Goal: Task Accomplishment & Management: Manage account settings

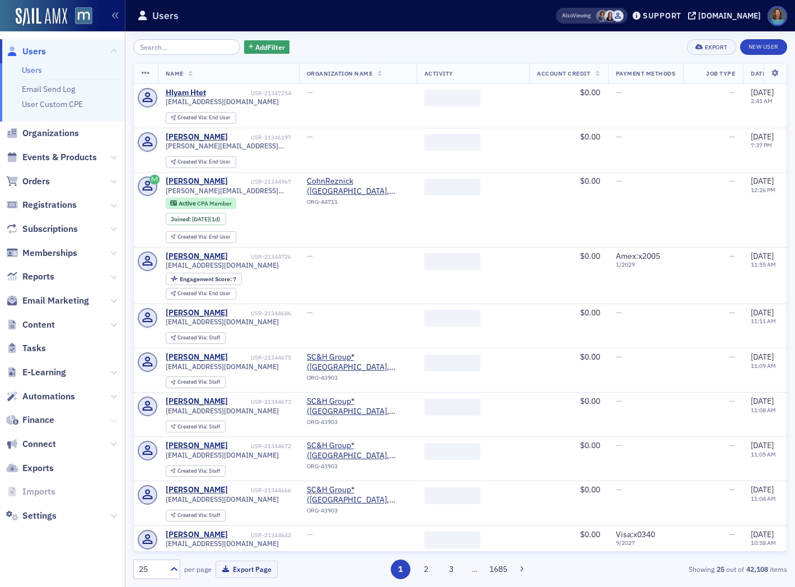
click at [110, 418] on icon at bounding box center [113, 420] width 7 height 7
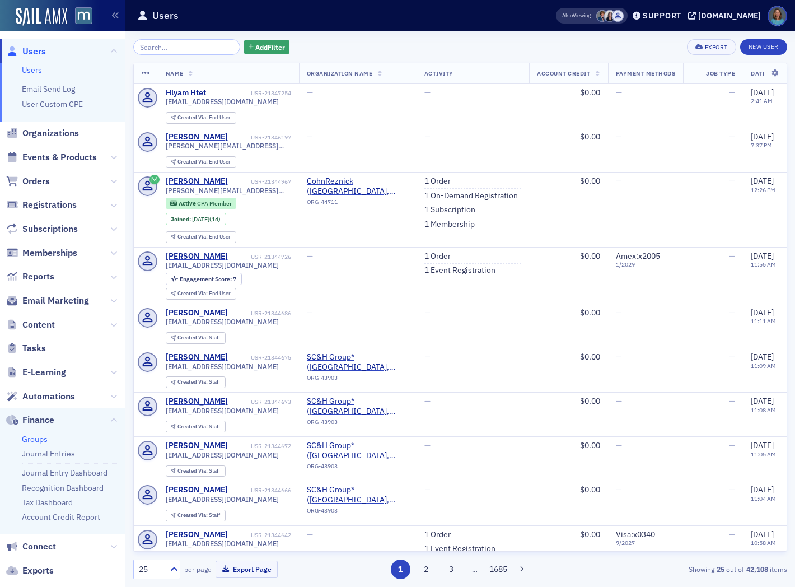
click at [38, 439] on link "Groups" at bounding box center [35, 439] width 26 height 10
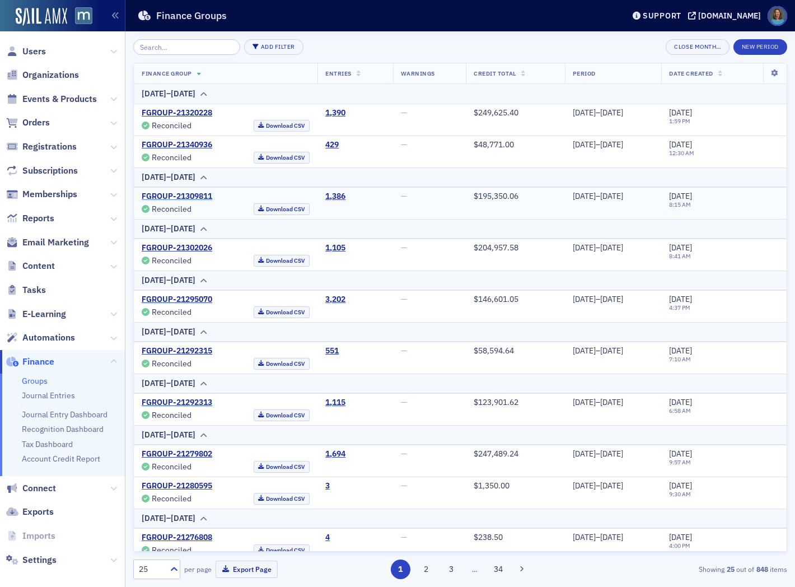
click at [195, 194] on link "FGROUP-21309811" at bounding box center [177, 196] width 71 height 10
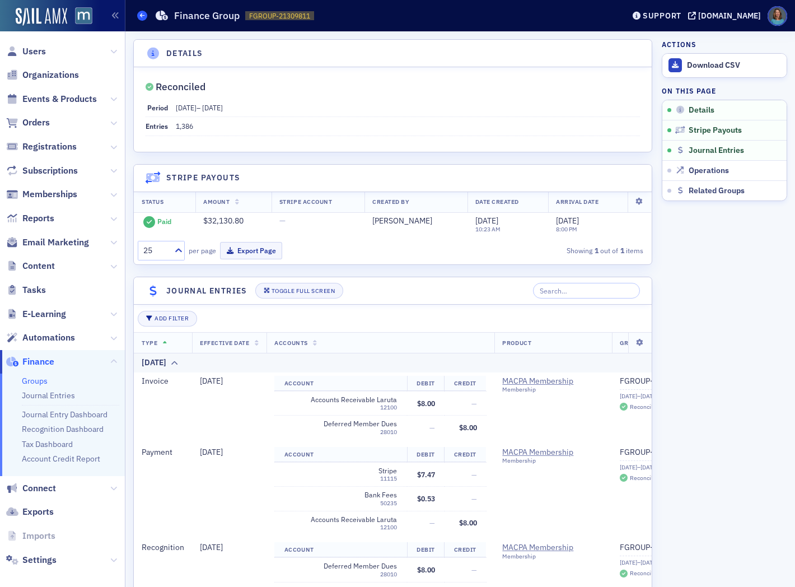
click at [141, 15] on icon at bounding box center [142, 15] width 4 height 5
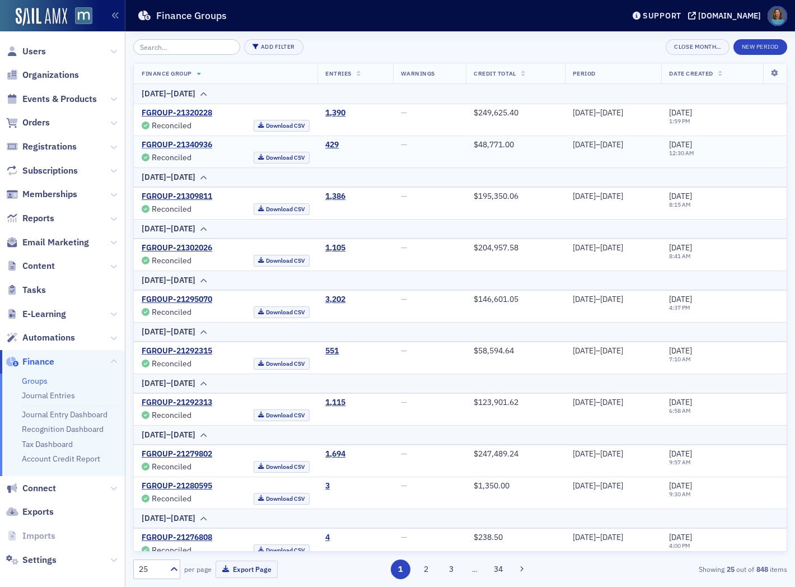
click at [200, 144] on link "FGROUP-21340936" at bounding box center [177, 145] width 71 height 10
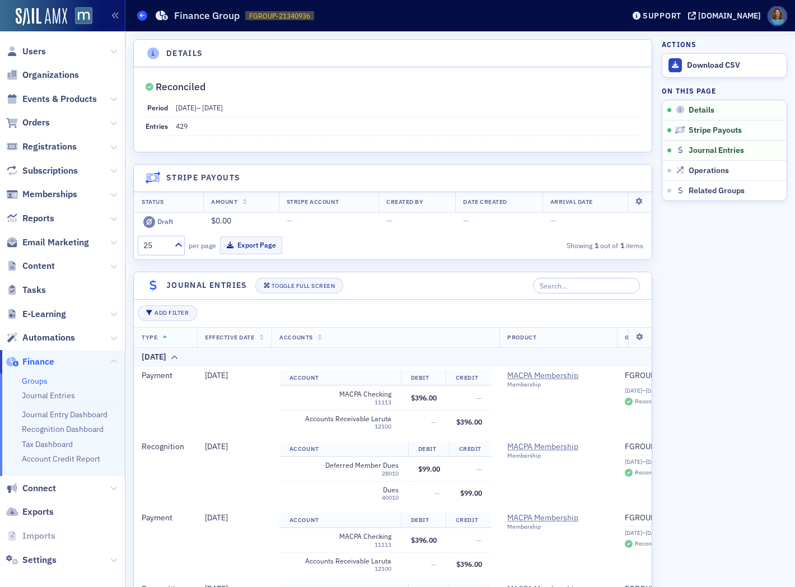
click at [138, 17] on span at bounding box center [142, 16] width 10 height 10
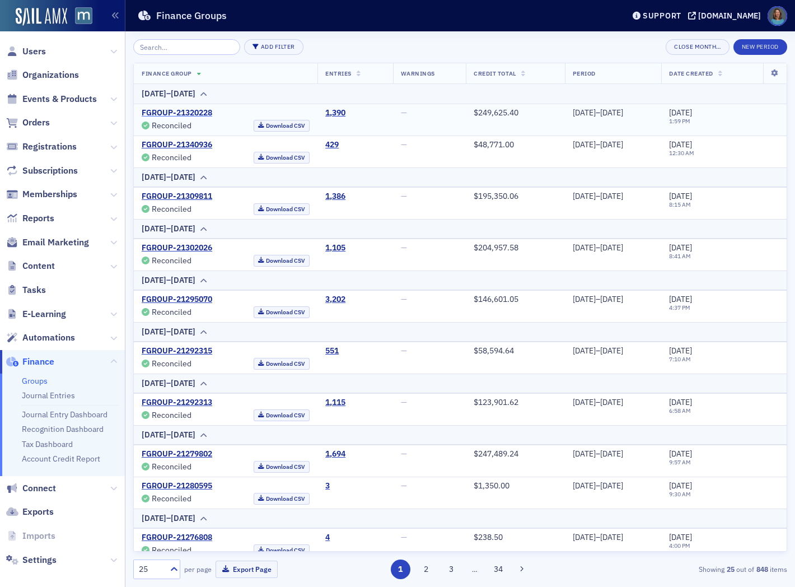
click at [205, 113] on link "FGROUP-21320228" at bounding box center [177, 113] width 71 height 10
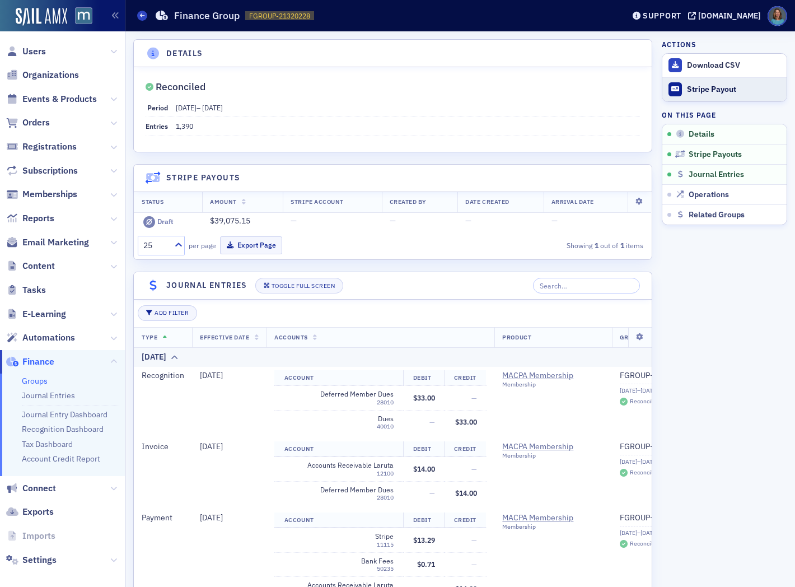
click at [720, 88] on div "Stripe Payout" at bounding box center [734, 90] width 94 height 10
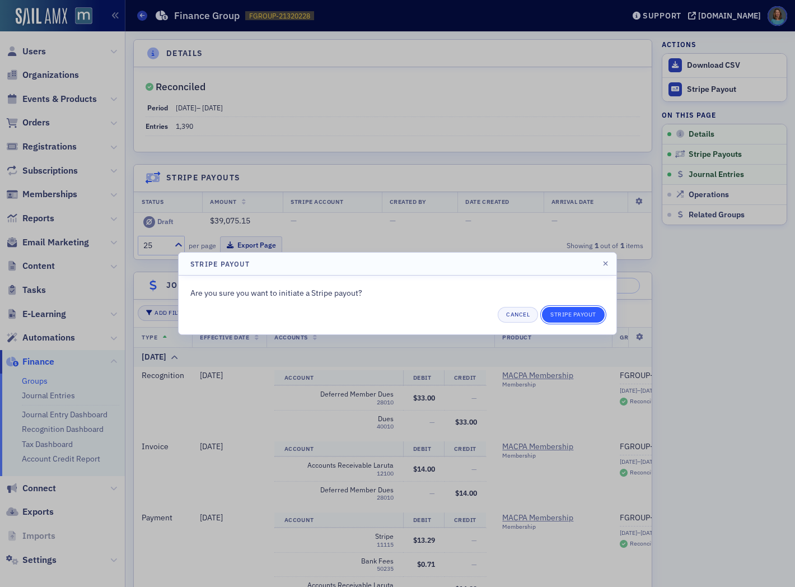
click at [563, 315] on button "Stripe Payout" at bounding box center [573, 315] width 63 height 16
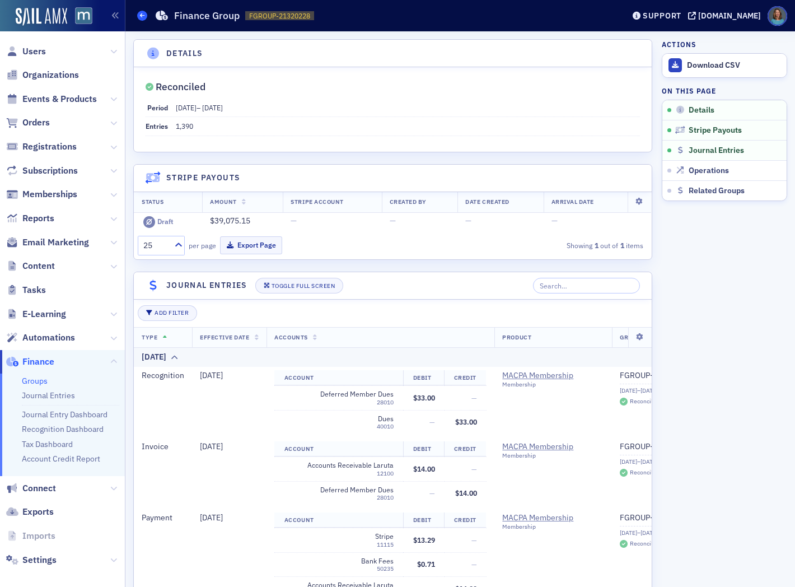
click at [146, 11] on link "Groups" at bounding box center [142, 16] width 10 height 10
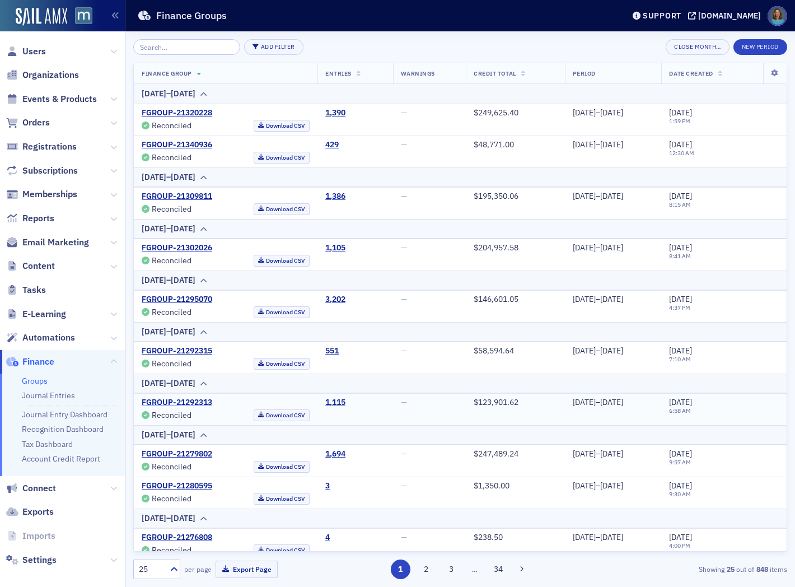
click at [180, 401] on link "FGROUP-21292313" at bounding box center [177, 403] width 71 height 10
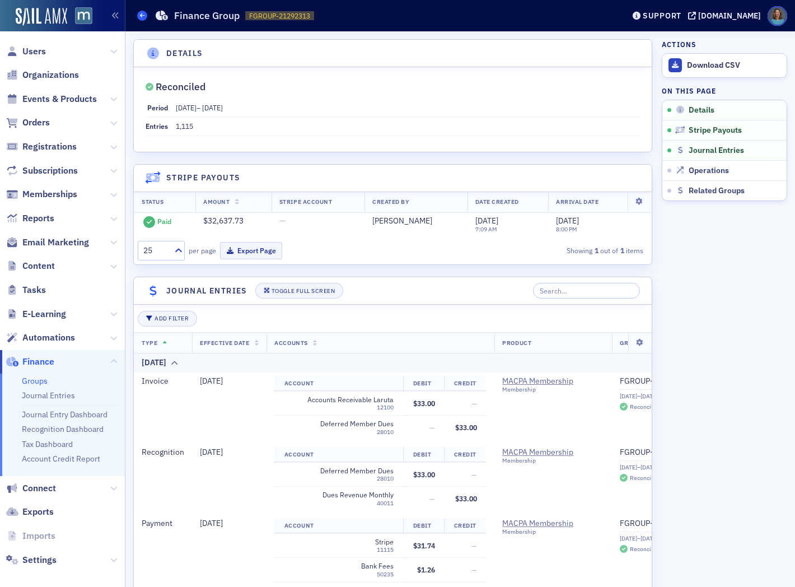
click at [141, 11] on span at bounding box center [142, 16] width 10 height 10
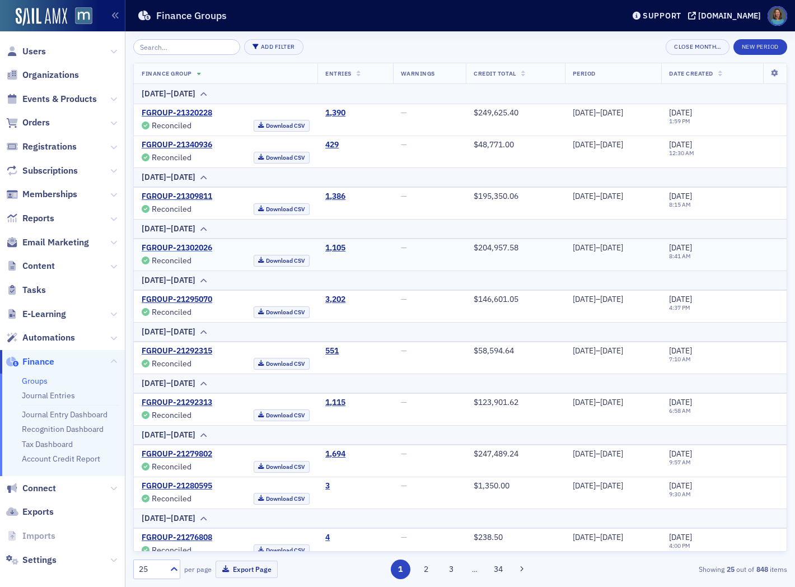
click at [190, 245] on link "FGROUP-21302026" at bounding box center [177, 248] width 71 height 10
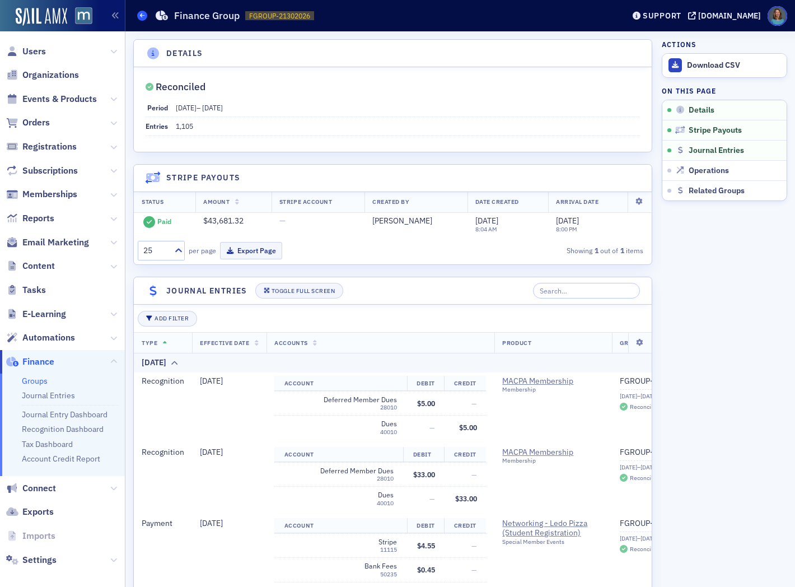
click at [146, 15] on span at bounding box center [142, 16] width 10 height 10
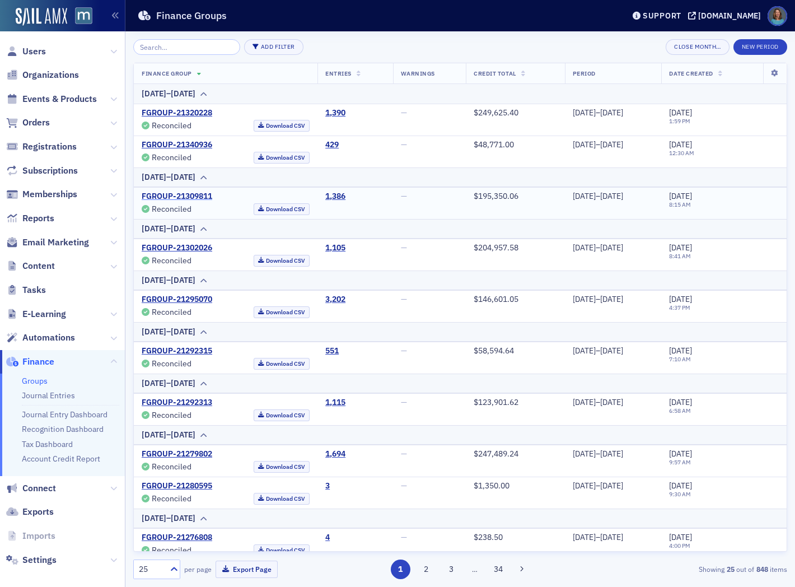
click at [204, 195] on link "FGROUP-21309811" at bounding box center [177, 196] width 71 height 10
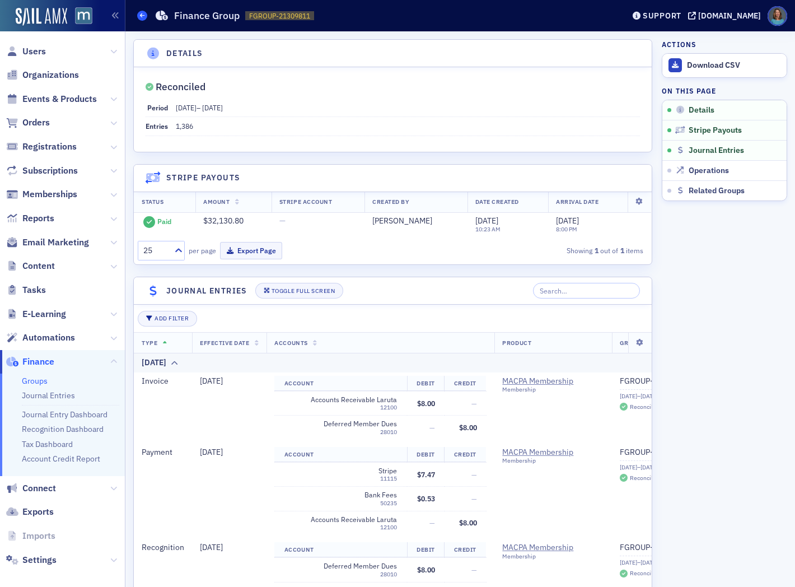
click at [137, 15] on span at bounding box center [142, 16] width 10 height 10
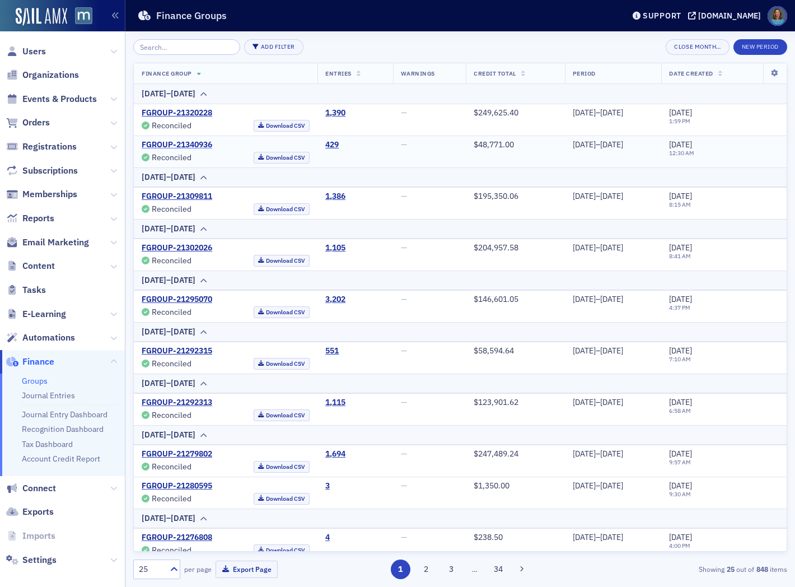
click at [202, 142] on link "FGROUP-21340936" at bounding box center [177, 145] width 71 height 10
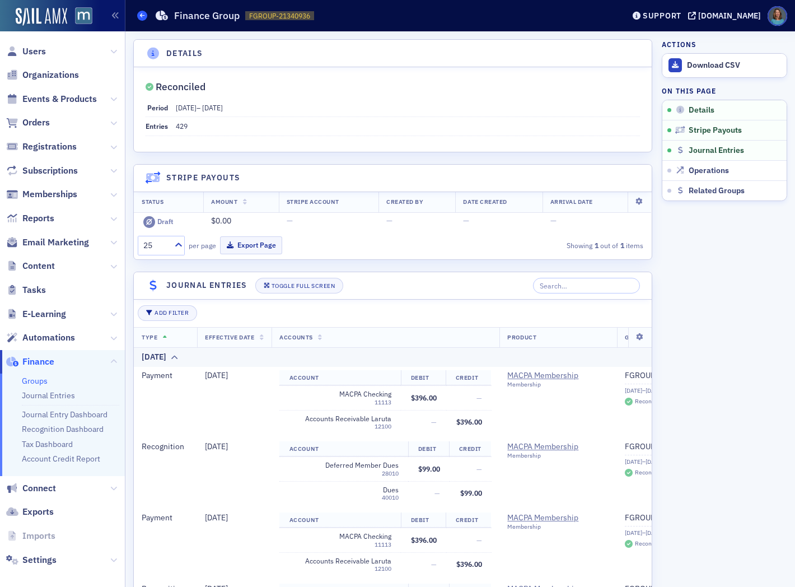
click at [138, 15] on span at bounding box center [142, 16] width 10 height 10
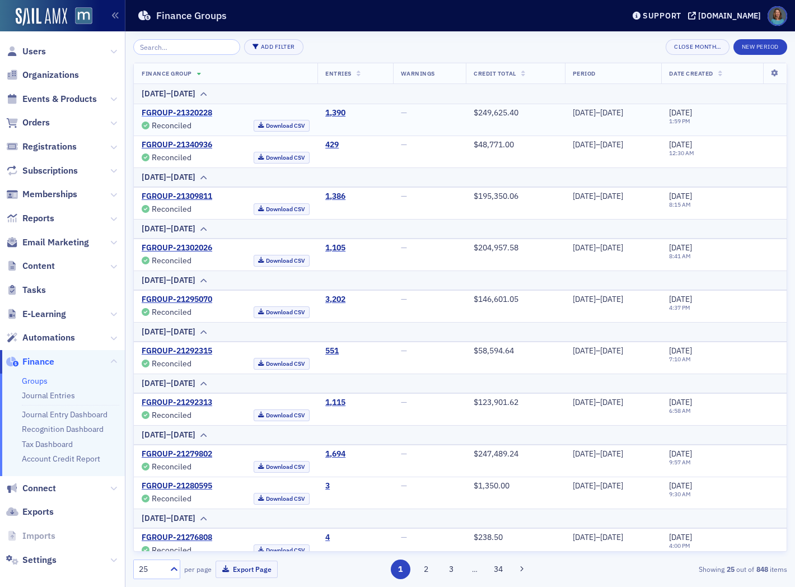
click at [205, 109] on link "FGROUP-21320228" at bounding box center [177, 113] width 71 height 10
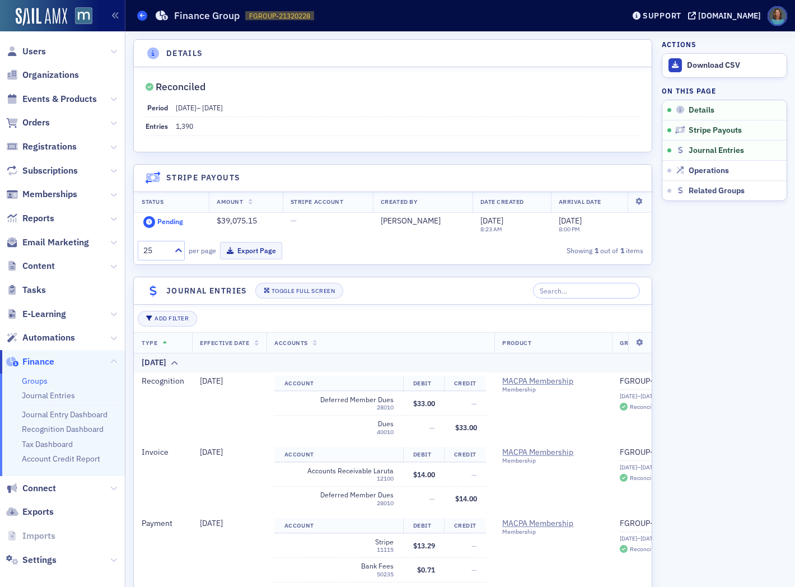
click at [138, 13] on span at bounding box center [142, 16] width 10 height 10
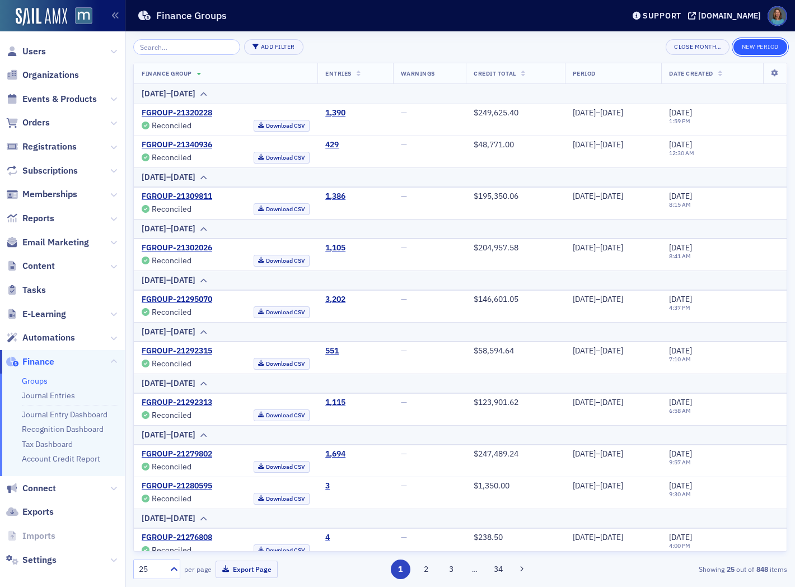
click at [749, 48] on button "New Period" at bounding box center [761, 47] width 54 height 16
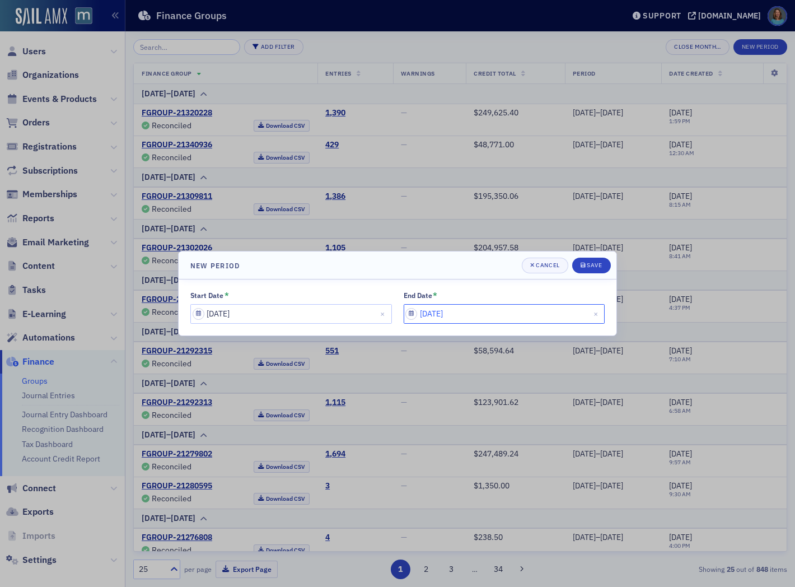
click at [473, 318] on input "10/01/2025" at bounding box center [505, 314] width 202 height 20
select select "9"
select select "2025"
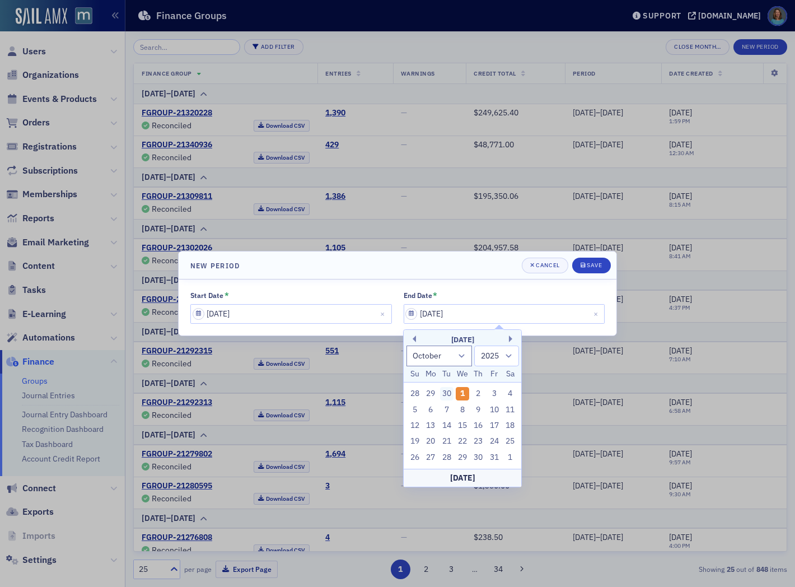
click at [448, 396] on div "30" at bounding box center [446, 393] width 13 height 13
type input "09/30/2025"
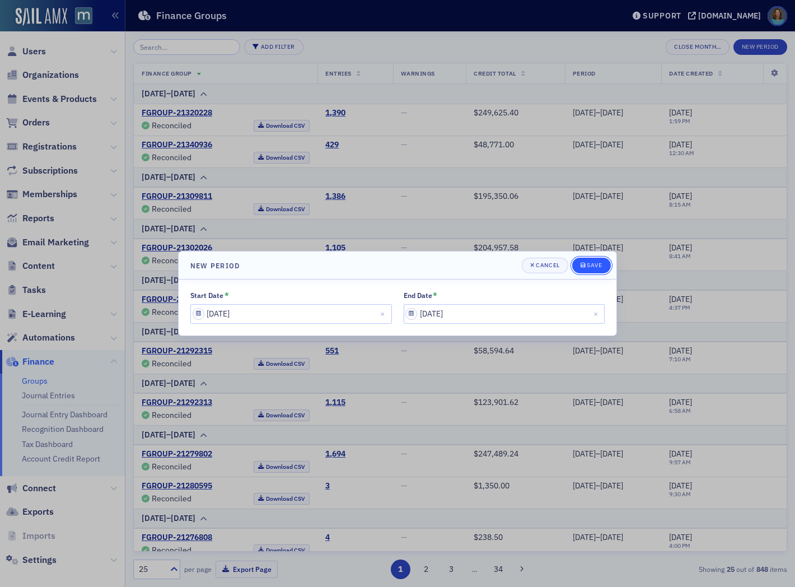
click at [595, 265] on div "Save" at bounding box center [594, 265] width 15 height 6
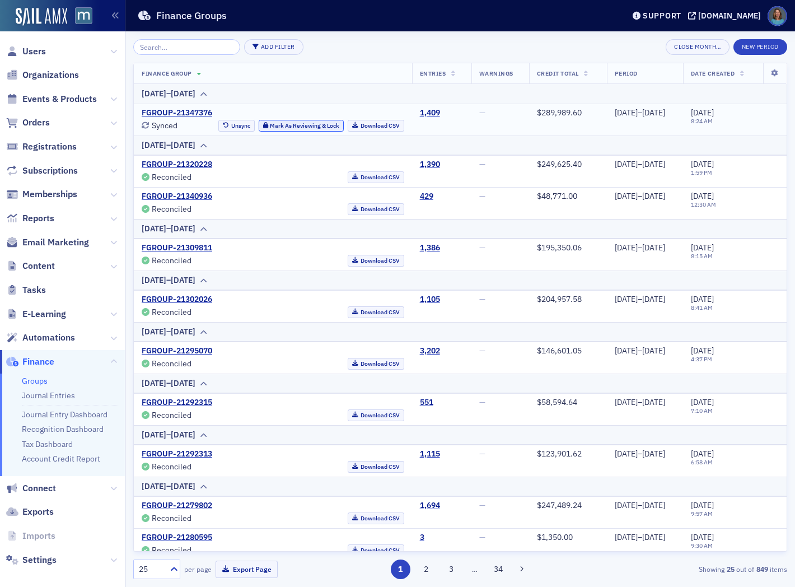
click at [305, 124] on button "Mark As Reviewing & Lock" at bounding box center [302, 126] width 86 height 12
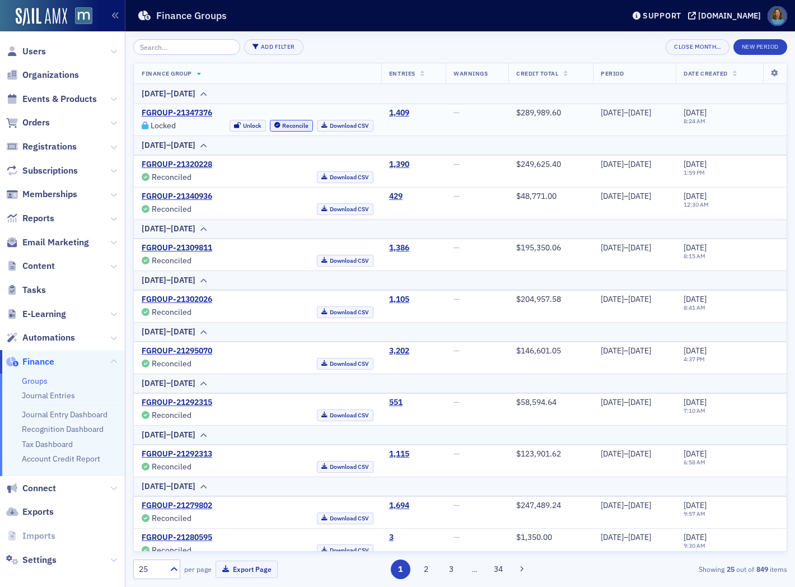
click at [270, 125] on button "Reconcile" at bounding box center [292, 126] width 44 height 12
